Goal: Task Accomplishment & Management: Manage account settings

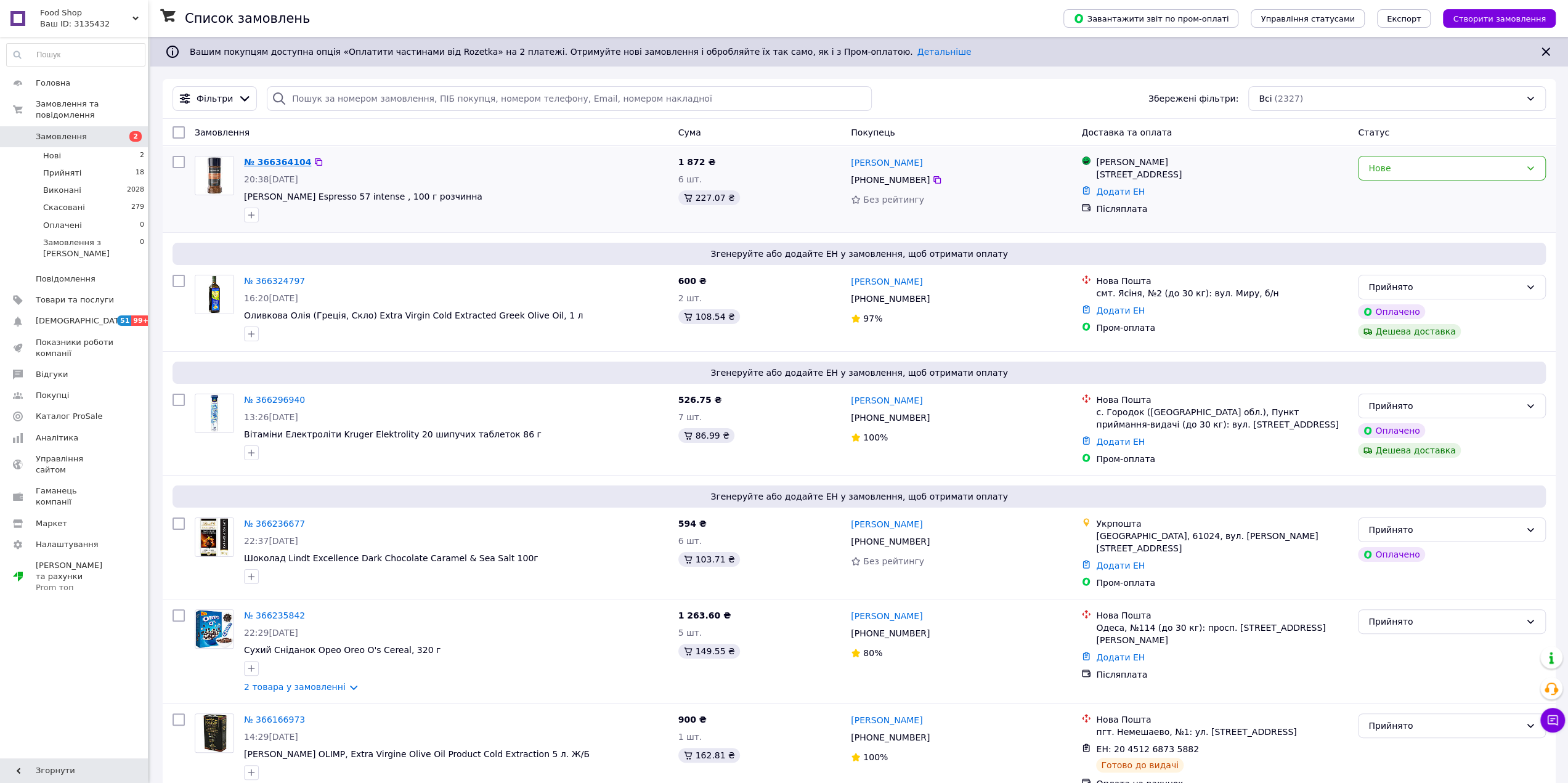
click at [275, 161] on link "№ 366364104" at bounding box center [277, 162] width 67 height 10
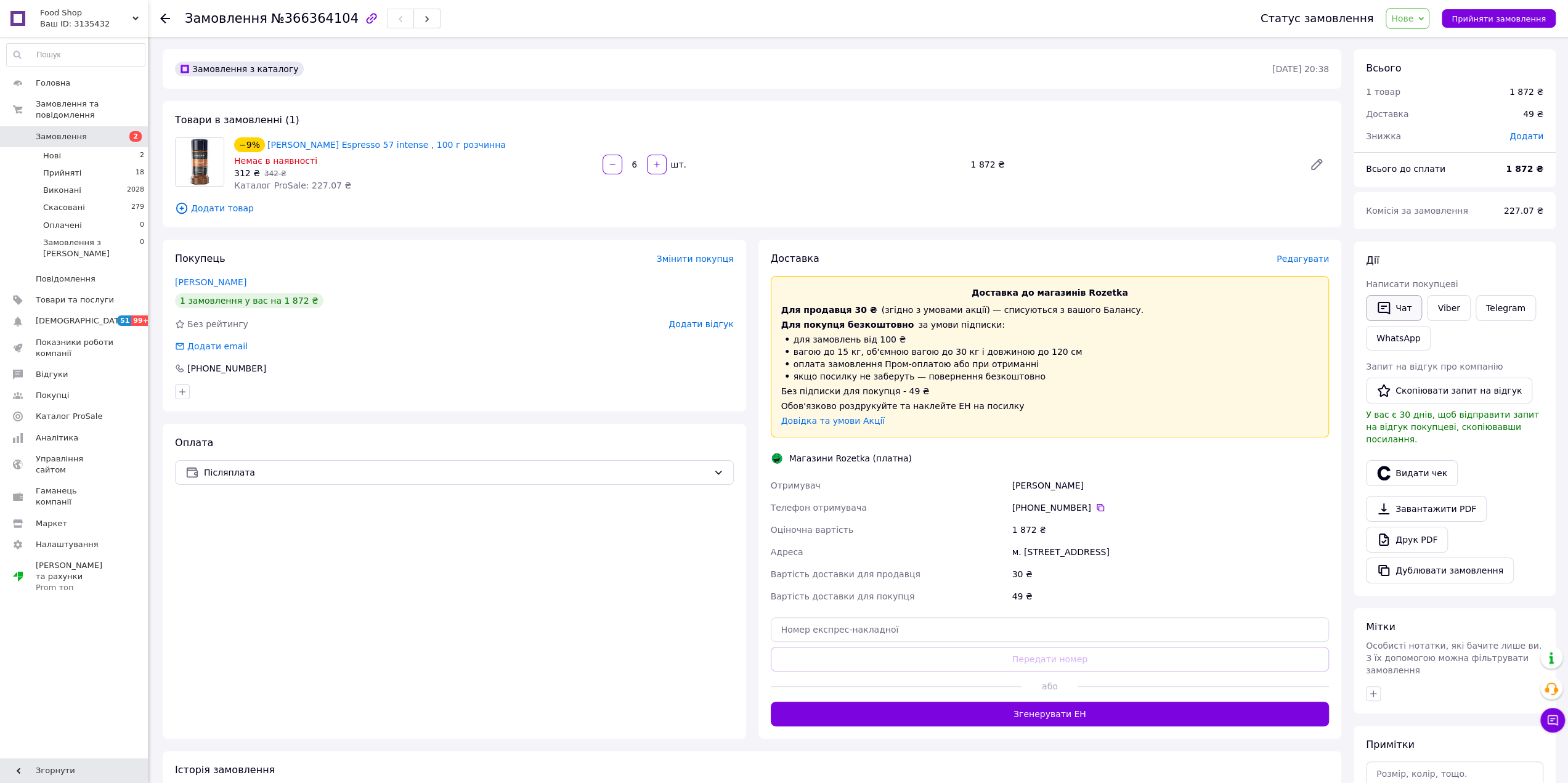
click at [1402, 313] on button "Чат" at bounding box center [1394, 308] width 56 height 26
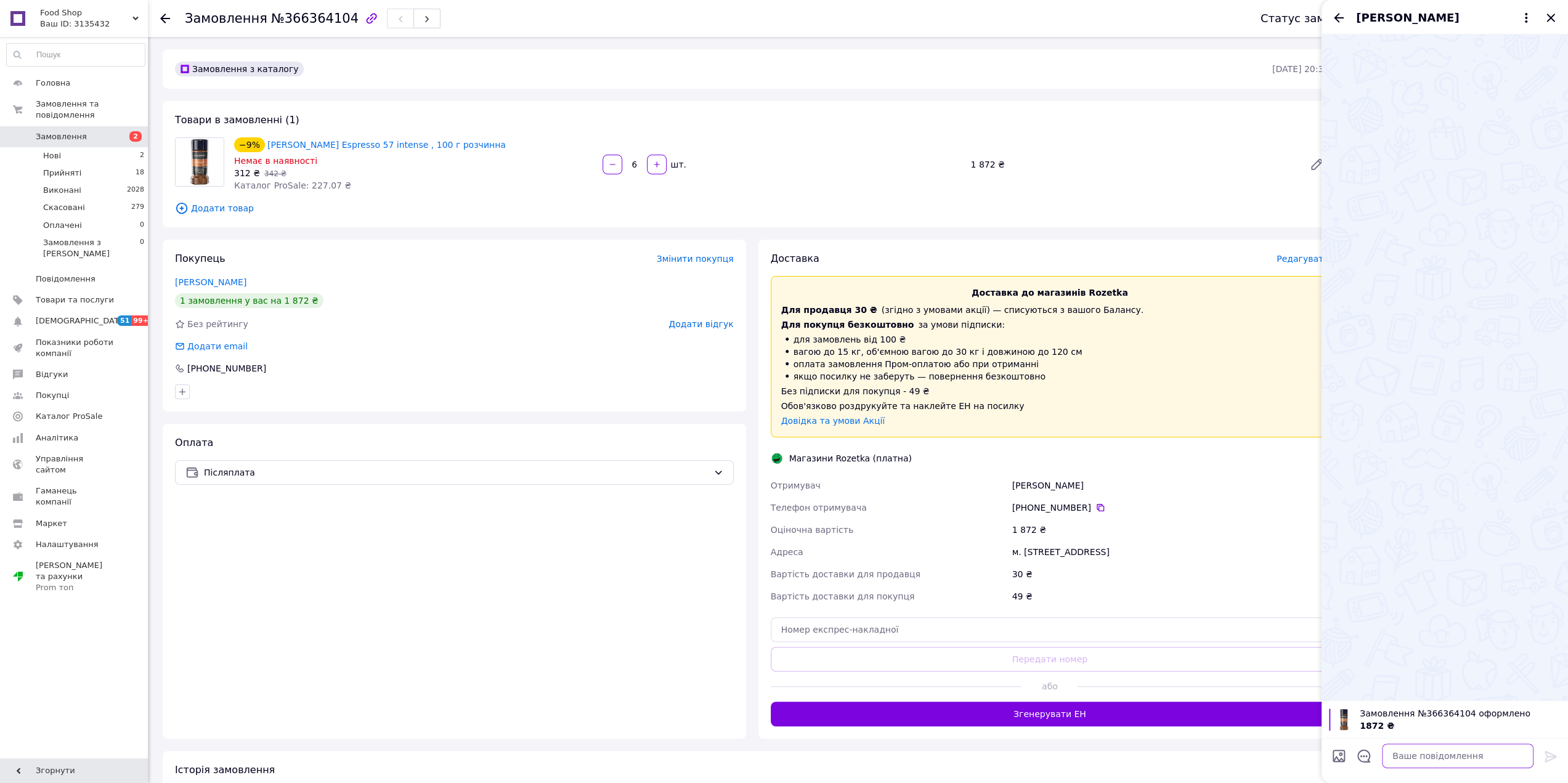
paste textarea "Вітаю! Ваше замовлення прийнято, та буде відправленно завтра до кінця дня, Дяку…"
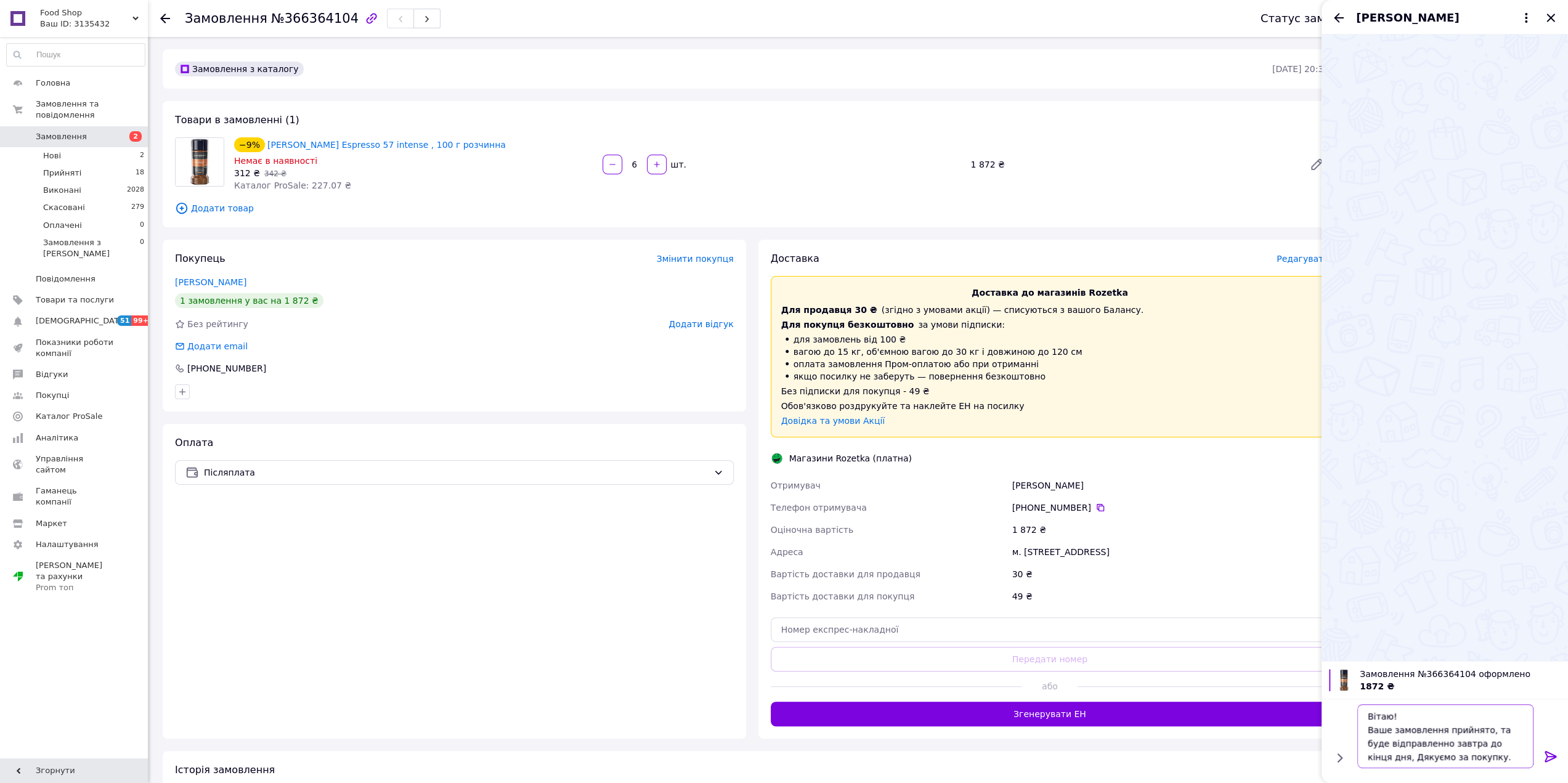
type textarea "Вітаю! Ваше замовлення прийнято, та буде відправленно завтра до кінця дня, Дяку…"
click at [1556, 758] on icon at bounding box center [1551, 757] width 15 height 15
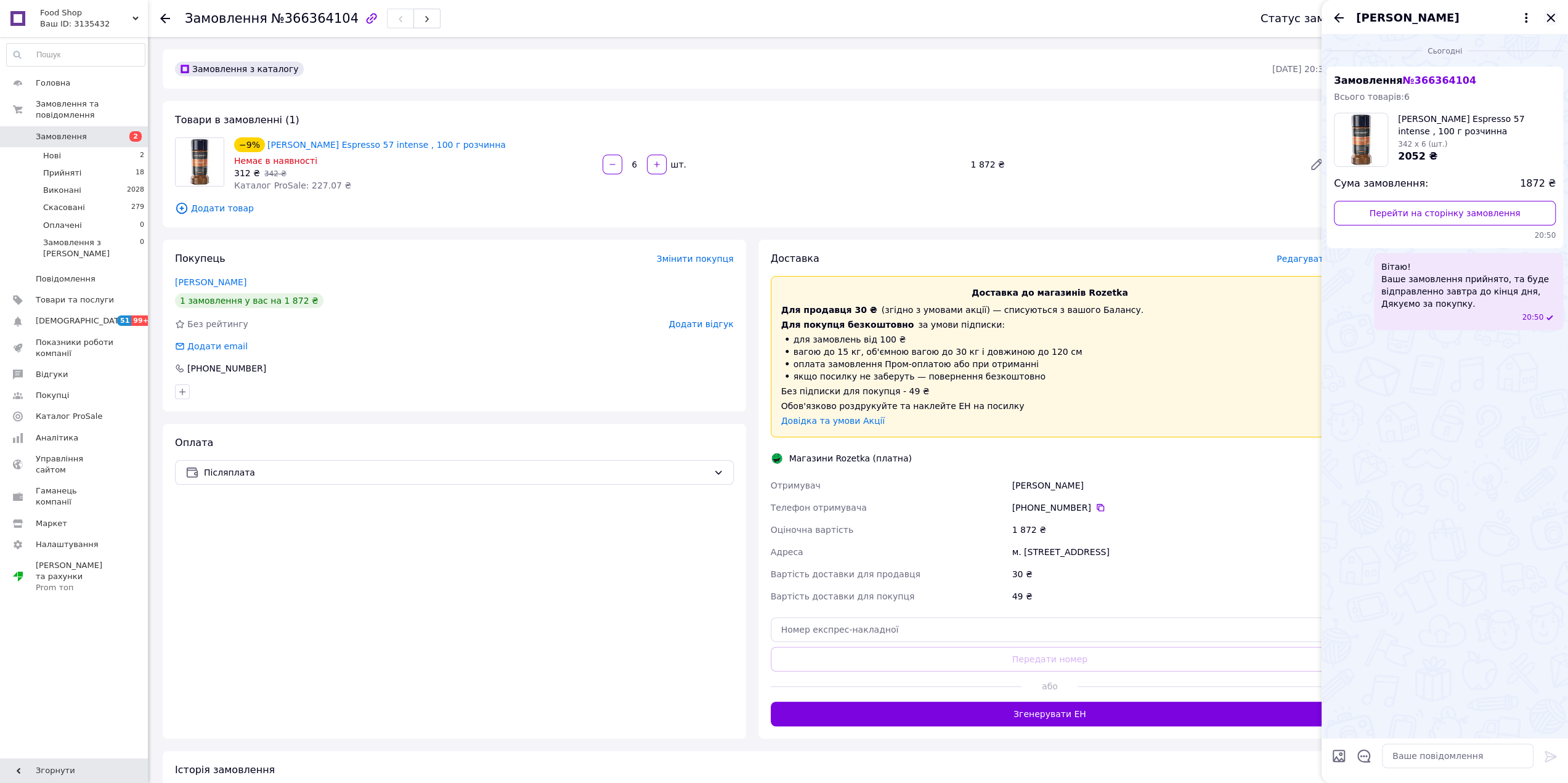
click at [1551, 21] on icon "Закрити" at bounding box center [1551, 18] width 15 height 15
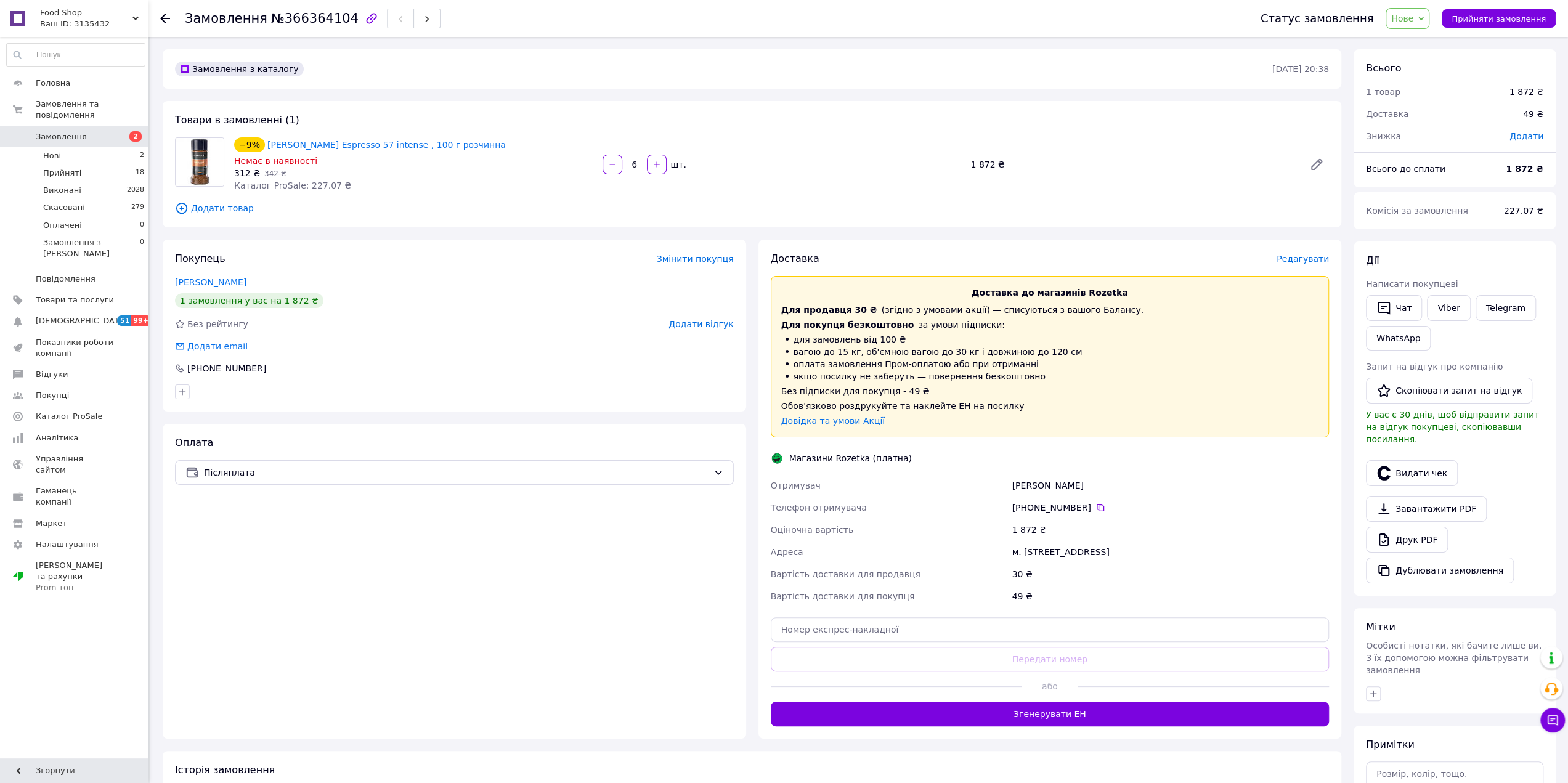
click at [1410, 11] on span "Нове" at bounding box center [1407, 19] width 44 height 21
drag, startPoint x: 1412, startPoint y: 45, endPoint x: 756, endPoint y: 30, distance: 656.2
click at [1409, 48] on li "Прийнято" at bounding box center [1414, 43] width 57 height 18
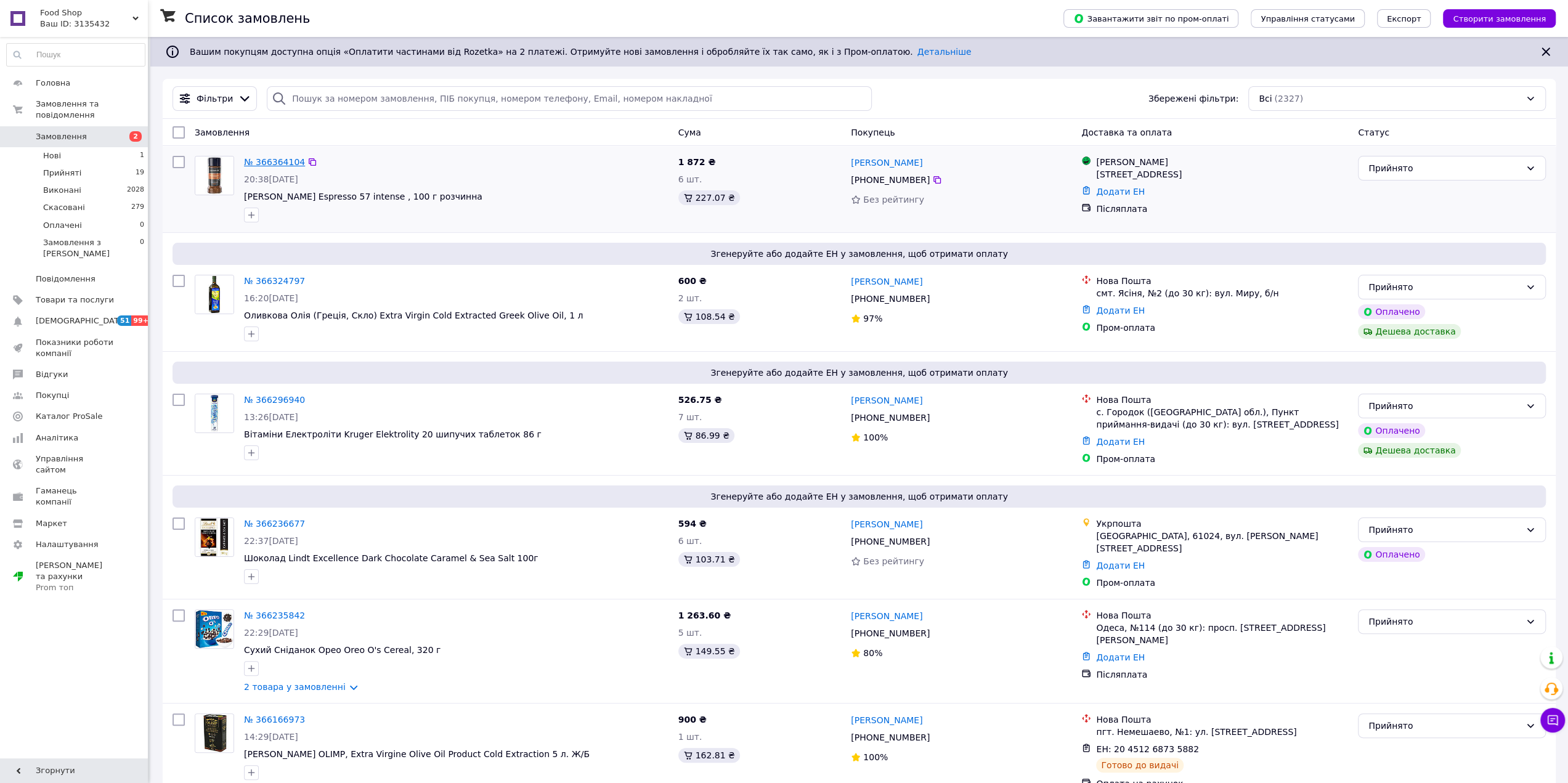
click at [261, 161] on link "№ 366364104" at bounding box center [274, 162] width 61 height 10
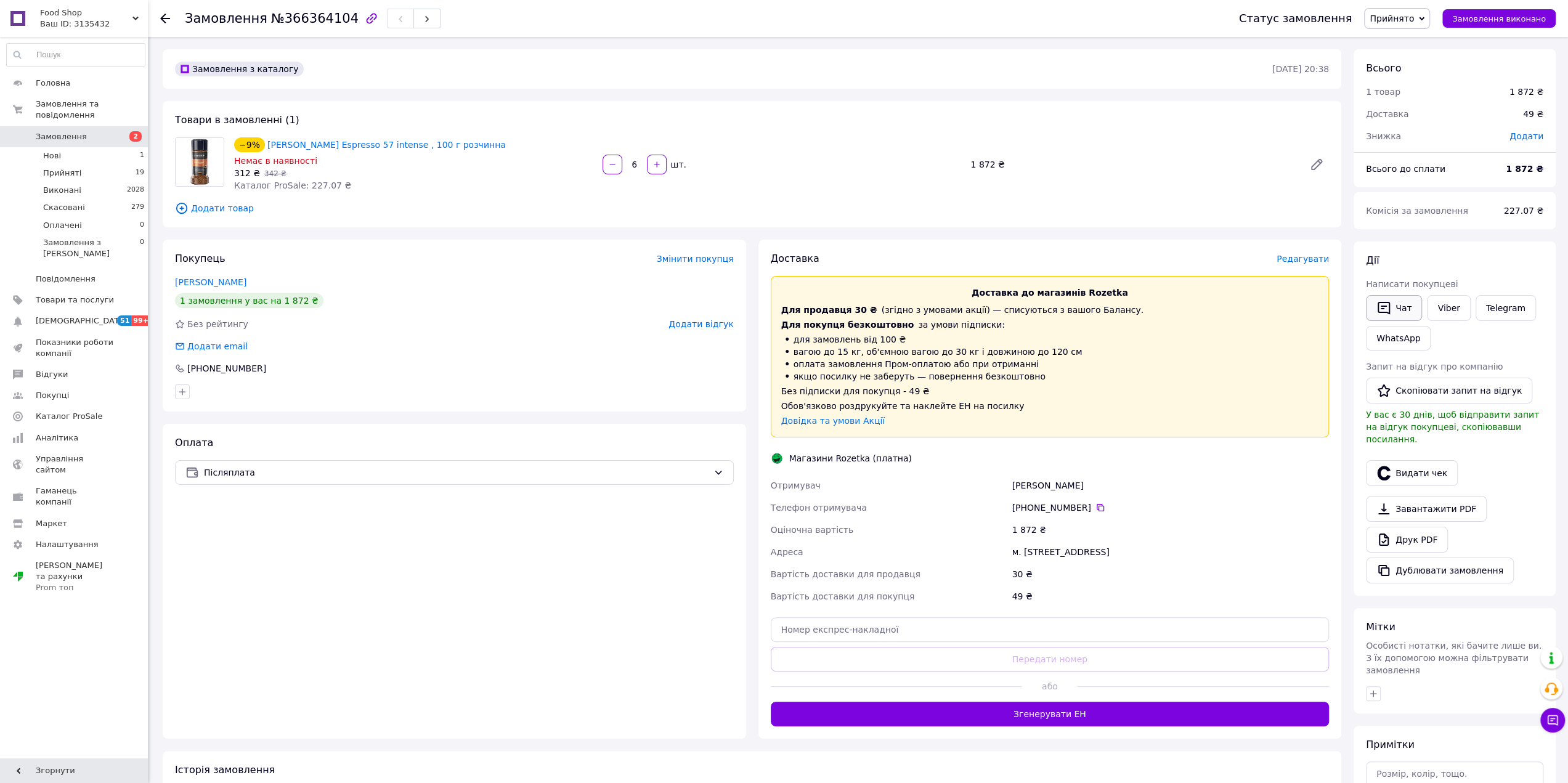
click at [1400, 311] on button "Чат" at bounding box center [1394, 308] width 56 height 26
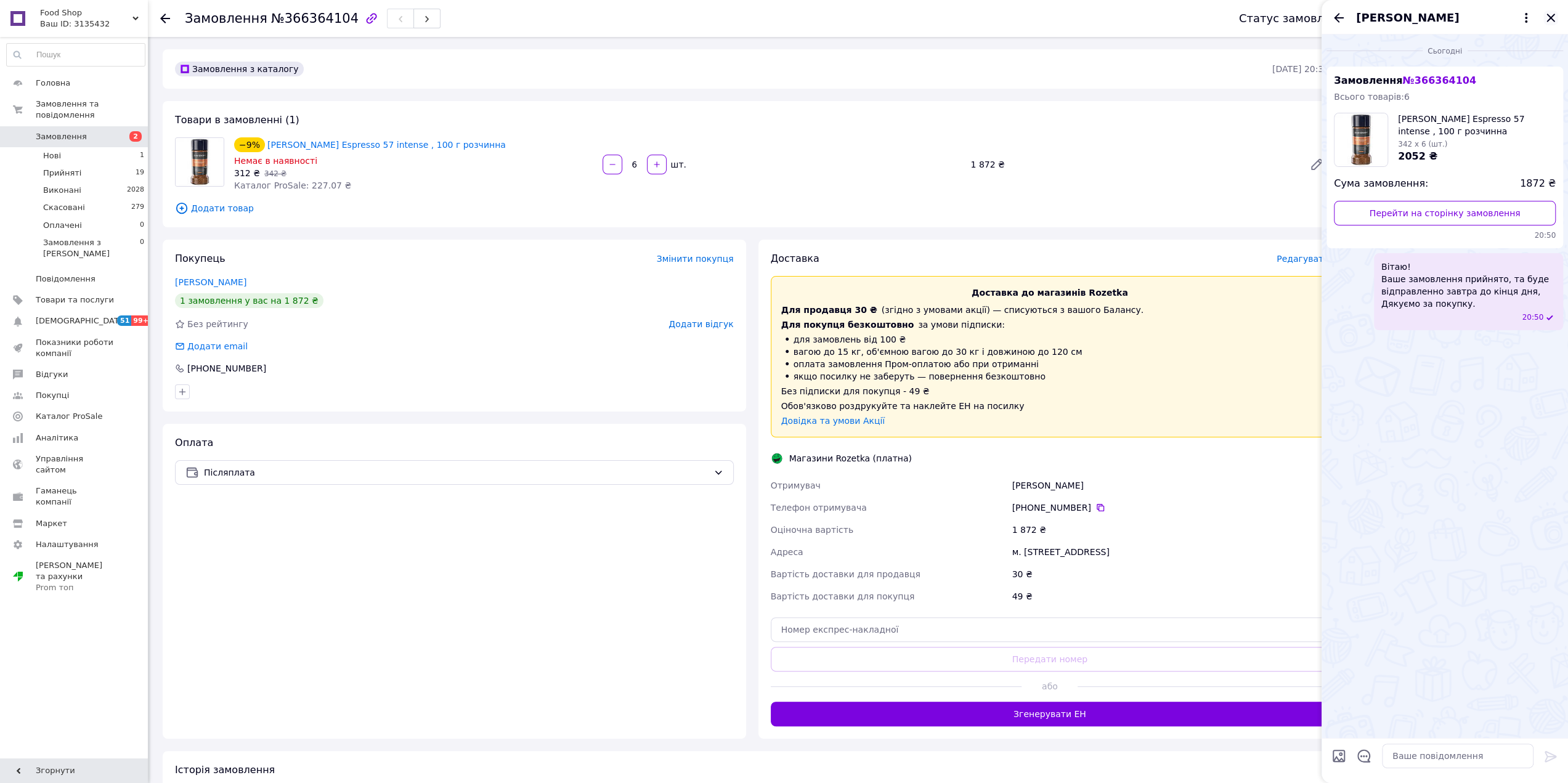
click at [1551, 17] on icon "Закрити" at bounding box center [1551, 17] width 8 height 8
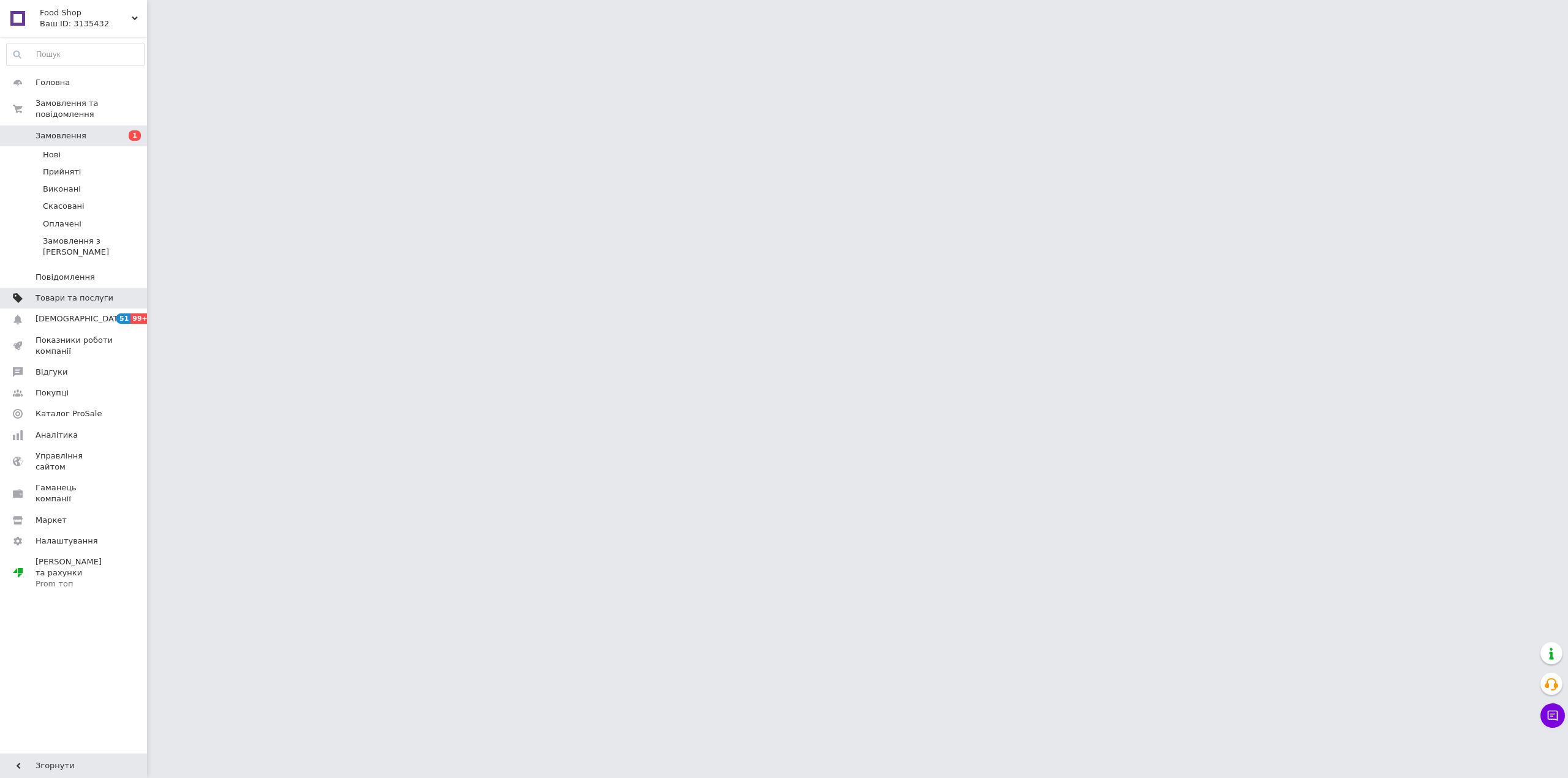
click at [81, 293] on span "Товари та послуги" at bounding box center [74, 298] width 77 height 11
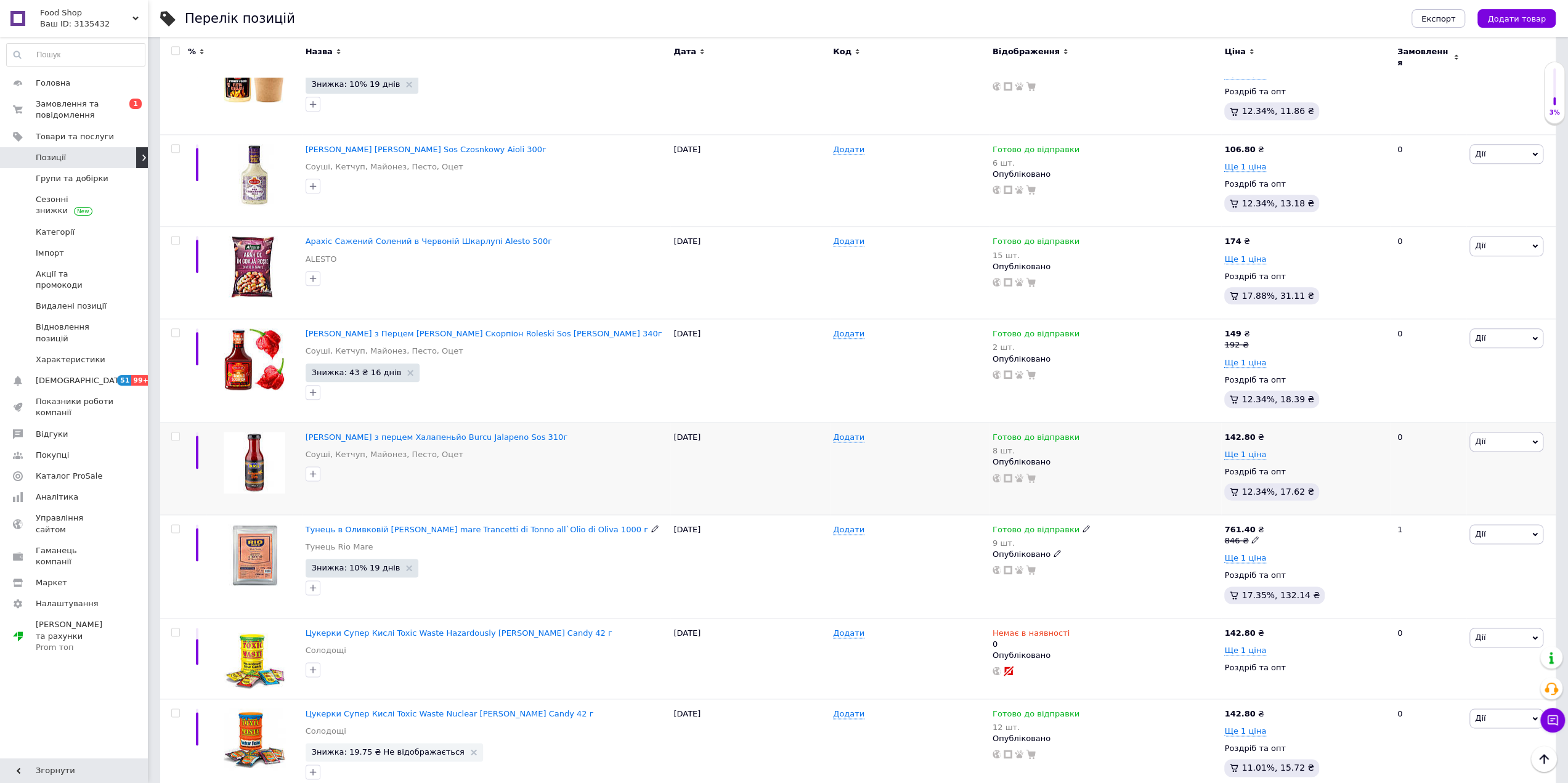
scroll to position [1418, 0]
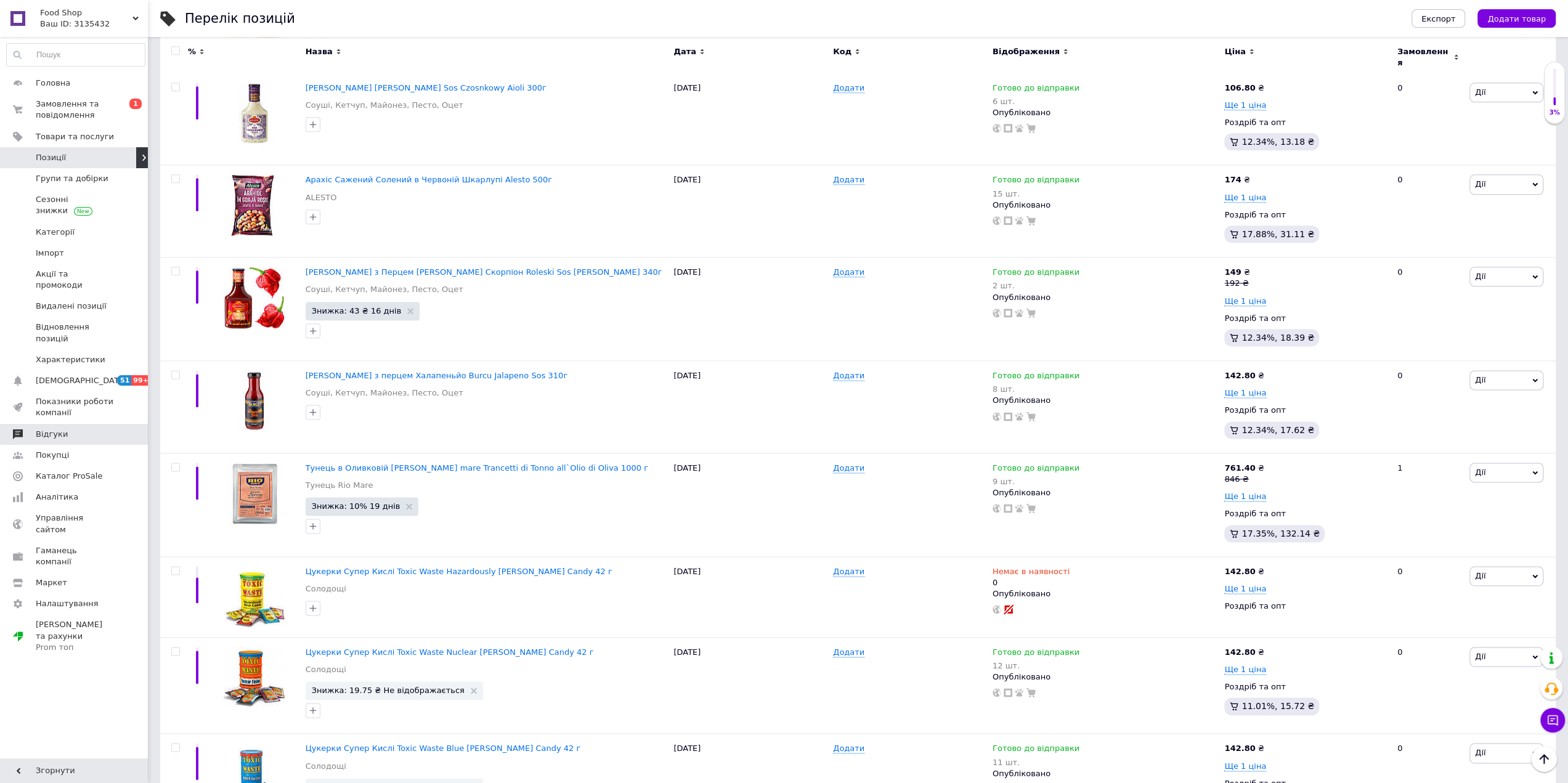
click at [55, 429] on span "Відгуки" at bounding box center [51, 434] width 32 height 11
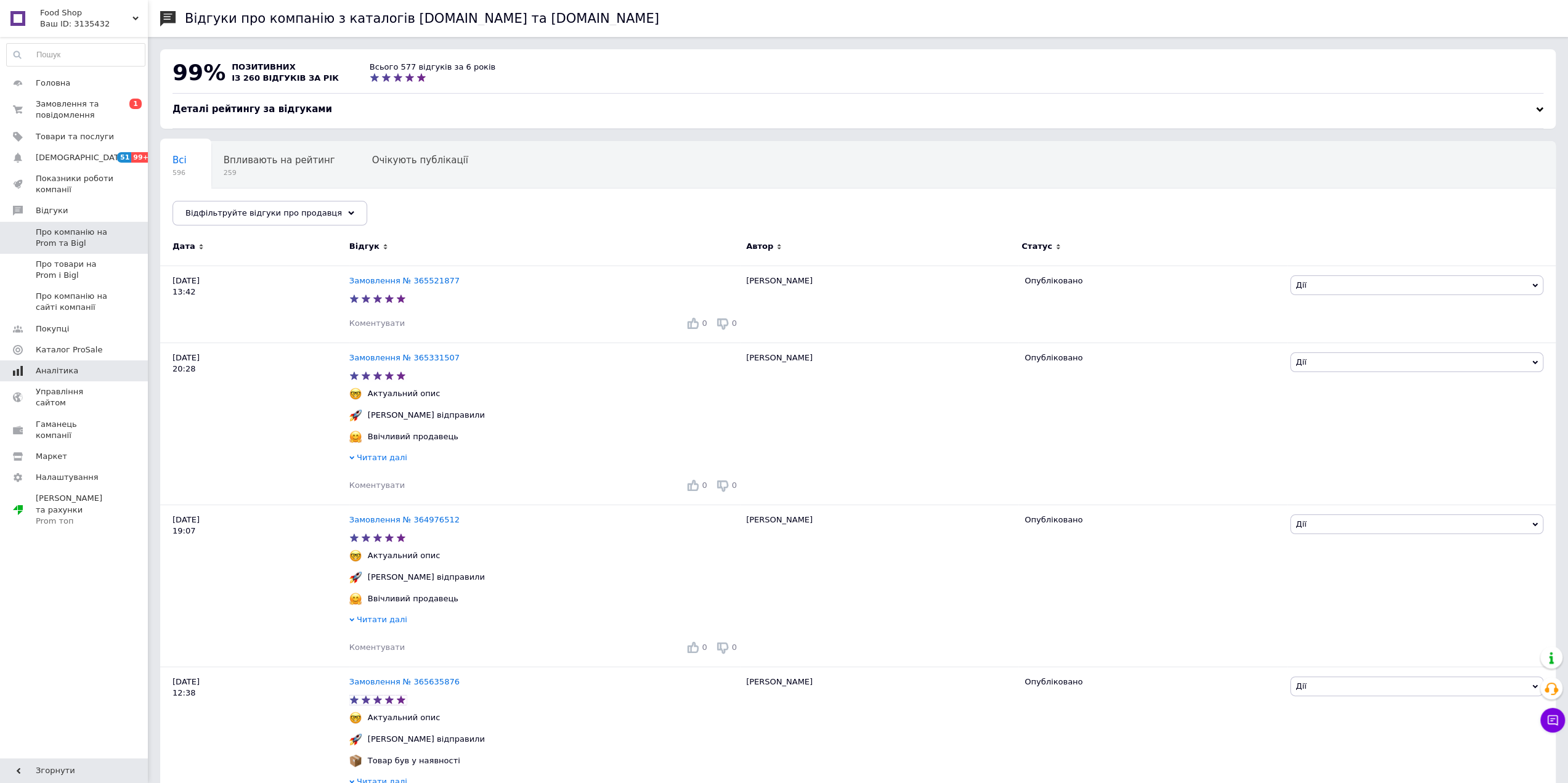
click at [31, 376] on span at bounding box center [17, 371] width 36 height 11
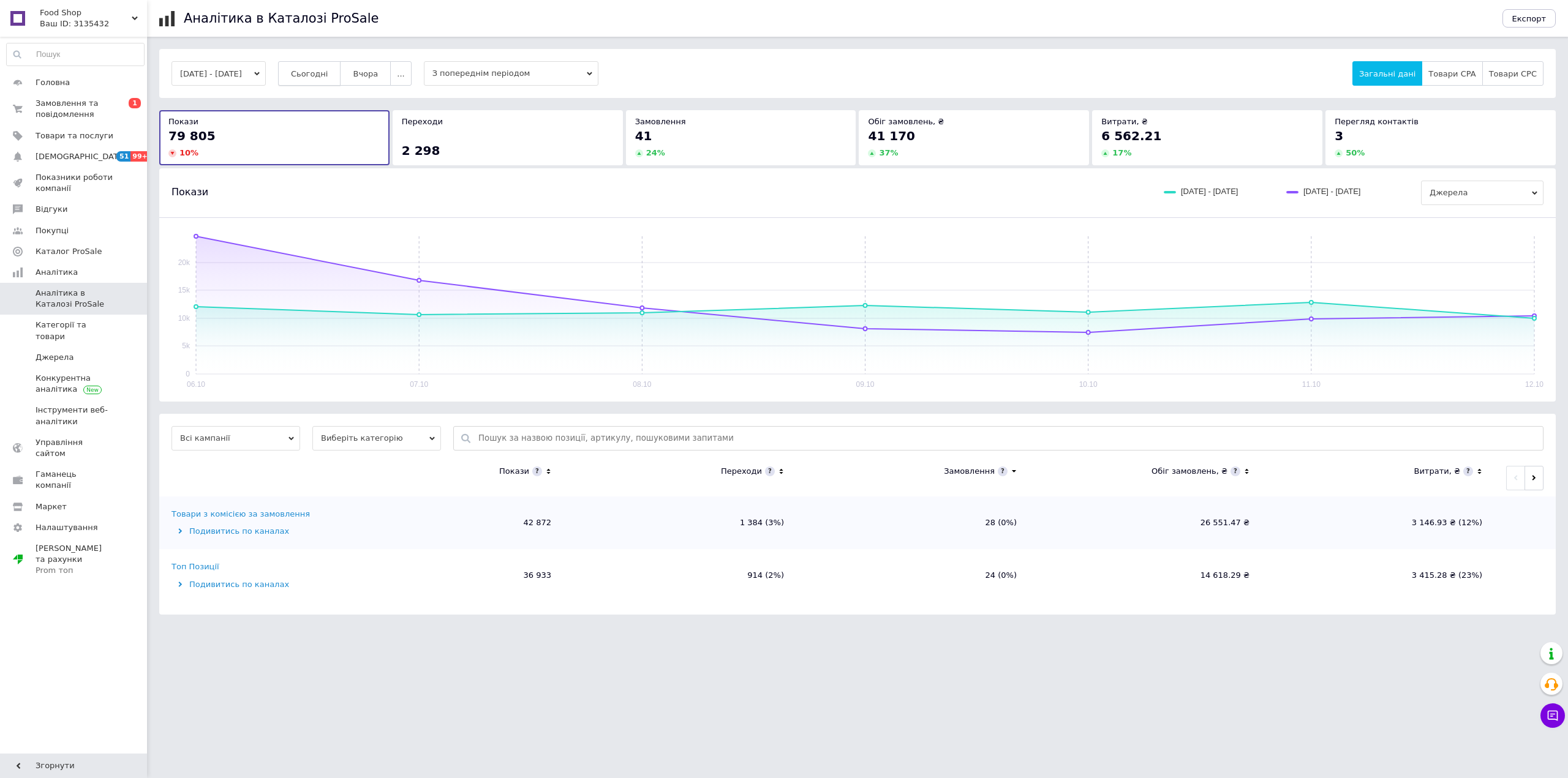
click at [327, 71] on span "Сьогодні" at bounding box center [310, 74] width 38 height 9
